Goal: Register for event/course

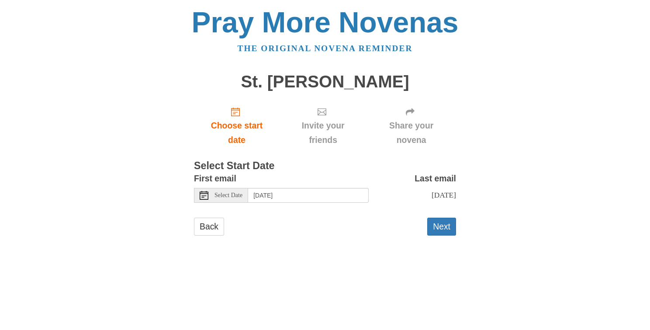
click at [202, 194] on icon at bounding box center [204, 195] width 9 height 9
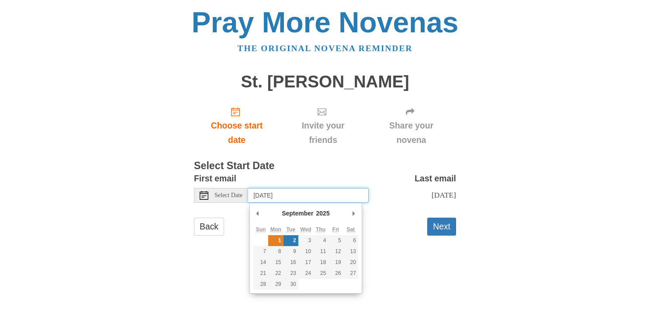
type input "Monday, September 1st"
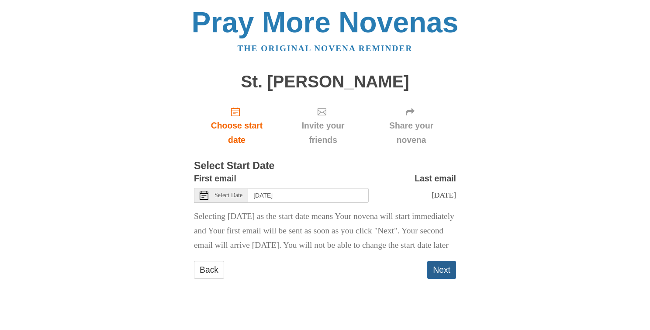
click at [441, 279] on button "Next" at bounding box center [441, 270] width 29 height 18
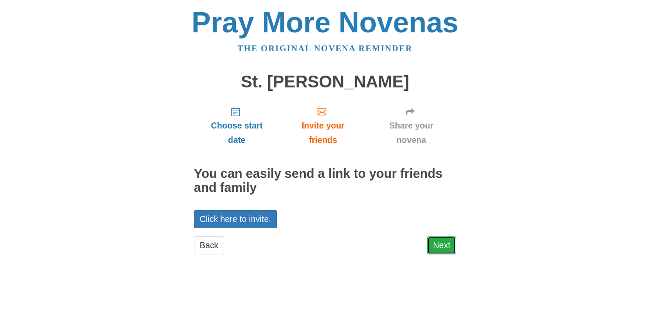
click at [444, 246] on link "Next" at bounding box center [441, 245] width 29 height 18
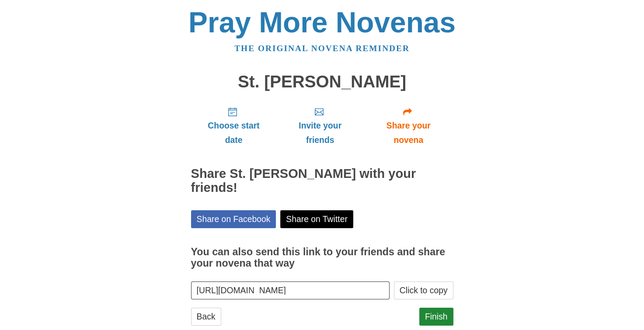
scroll to position [7, 0]
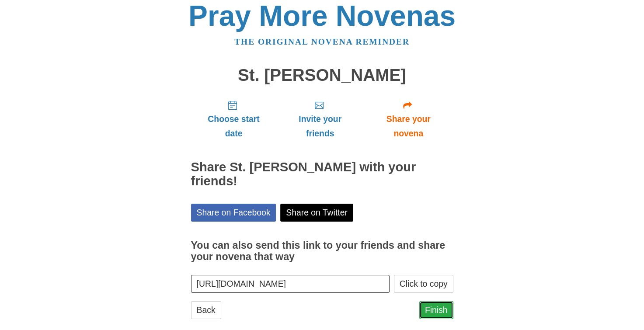
click at [435, 301] on link "Finish" at bounding box center [436, 310] width 34 height 18
